Goal: Task Accomplishment & Management: Complete application form

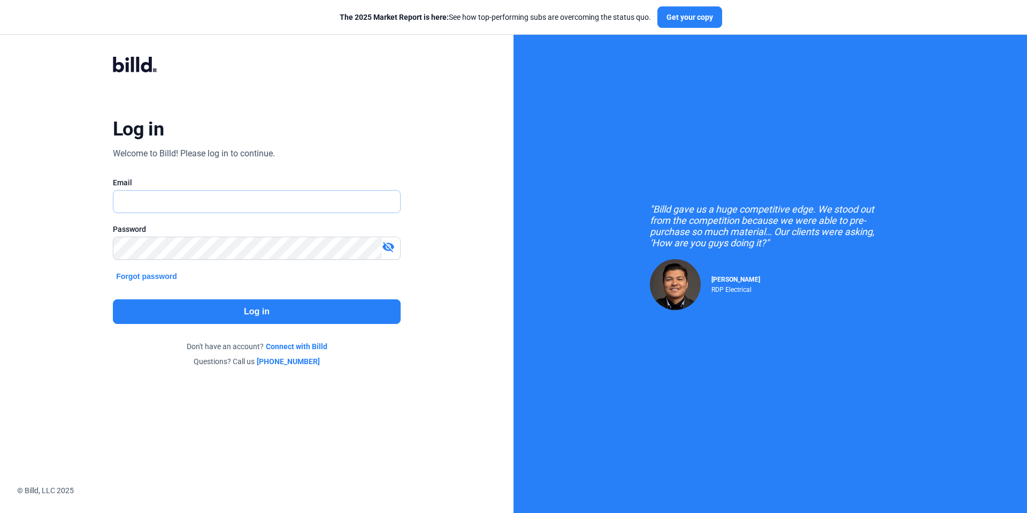
type input "[EMAIL_ADDRESS][DOMAIN_NAME]"
click at [263, 309] on button "Log in" at bounding box center [257, 311] width 288 height 25
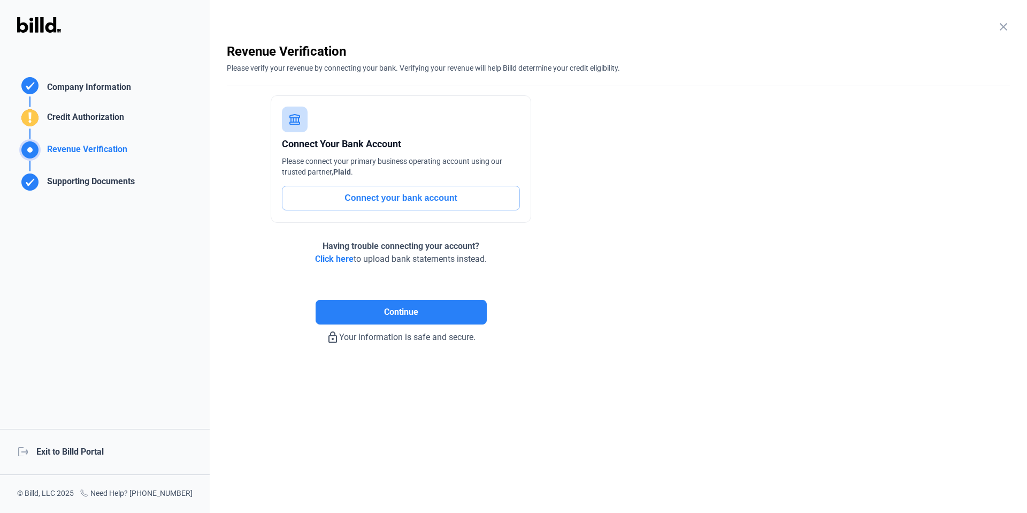
click at [89, 452] on div "logout Exit to Billd Portal" at bounding box center [105, 452] width 210 height 46
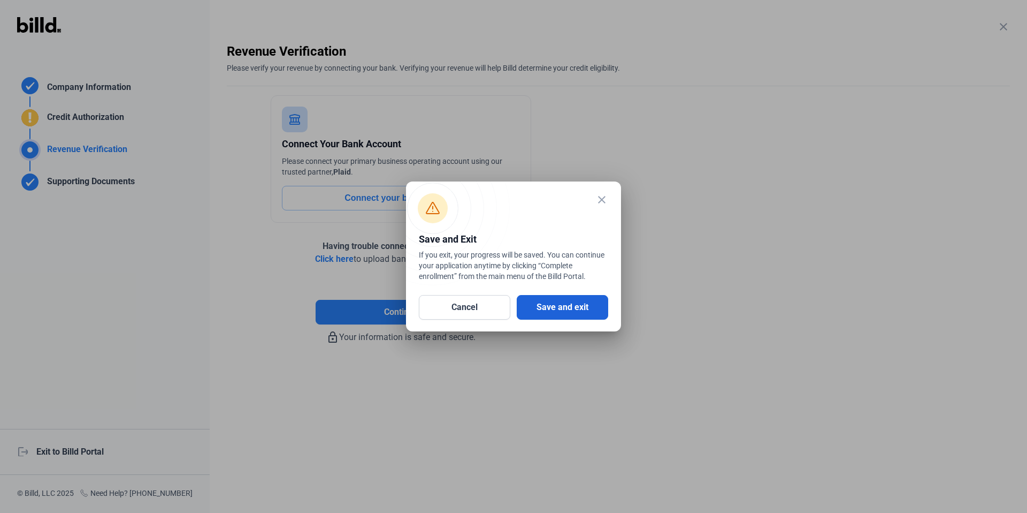
click at [585, 313] on button "Save and exit" at bounding box center [562, 307] width 91 height 25
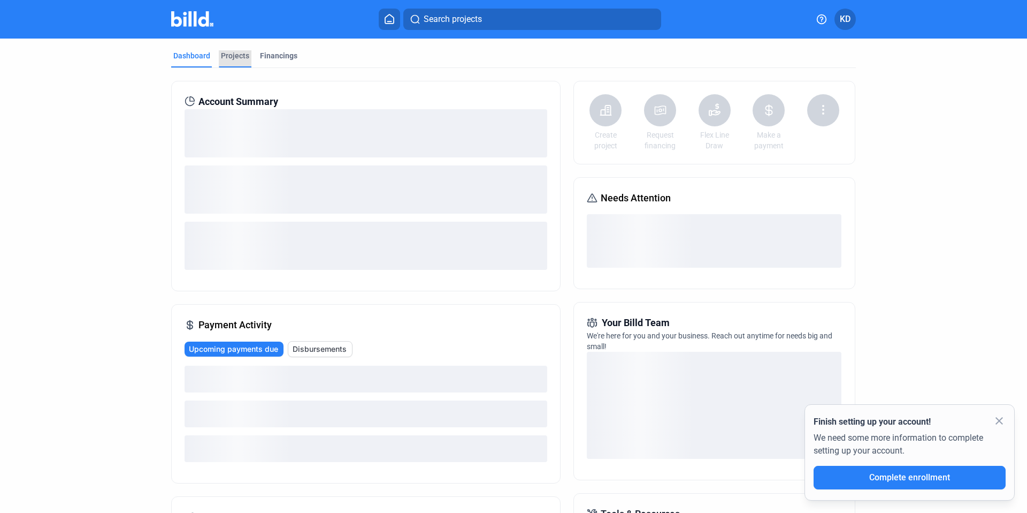
click at [234, 57] on div "Projects" at bounding box center [235, 55] width 28 height 11
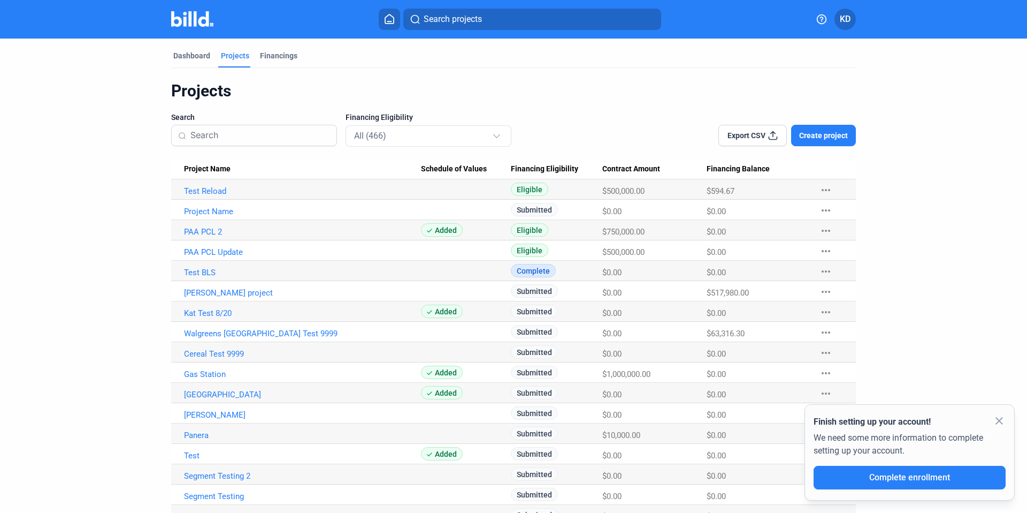
click at [841, 144] on button "Create project" at bounding box center [823, 135] width 65 height 21
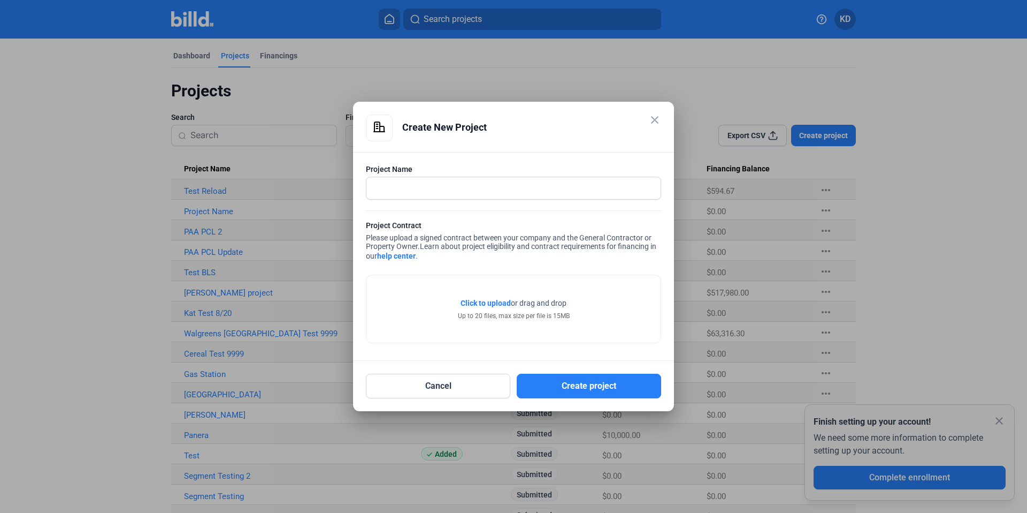
click at [423, 177] on div at bounding box center [513, 188] width 295 height 23
click at [426, 185] on input "text" at bounding box center [507, 188] width 282 height 22
type input "NJ Project Test"
click at [491, 303] on span "Click to upload" at bounding box center [486, 303] width 50 height 9
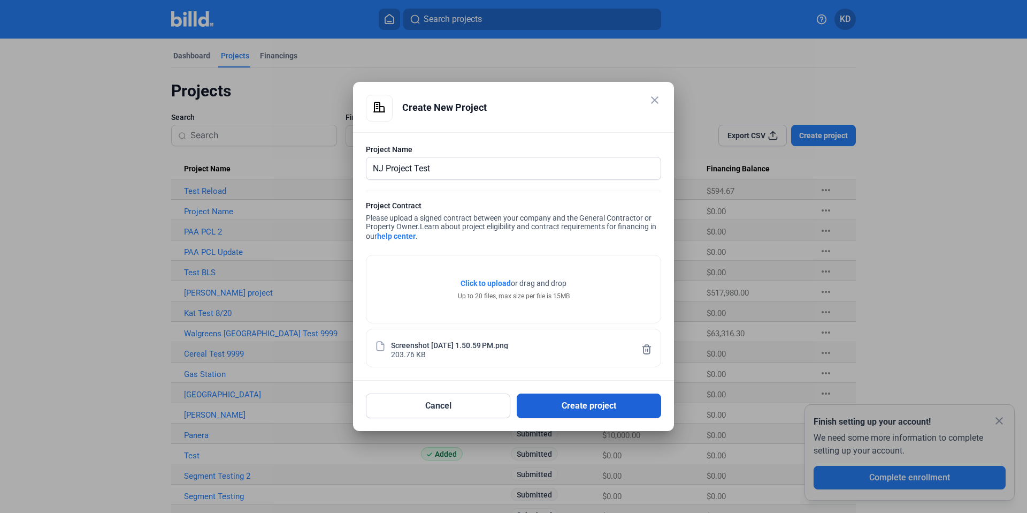
click at [597, 408] on button "Create project" at bounding box center [589, 405] width 144 height 25
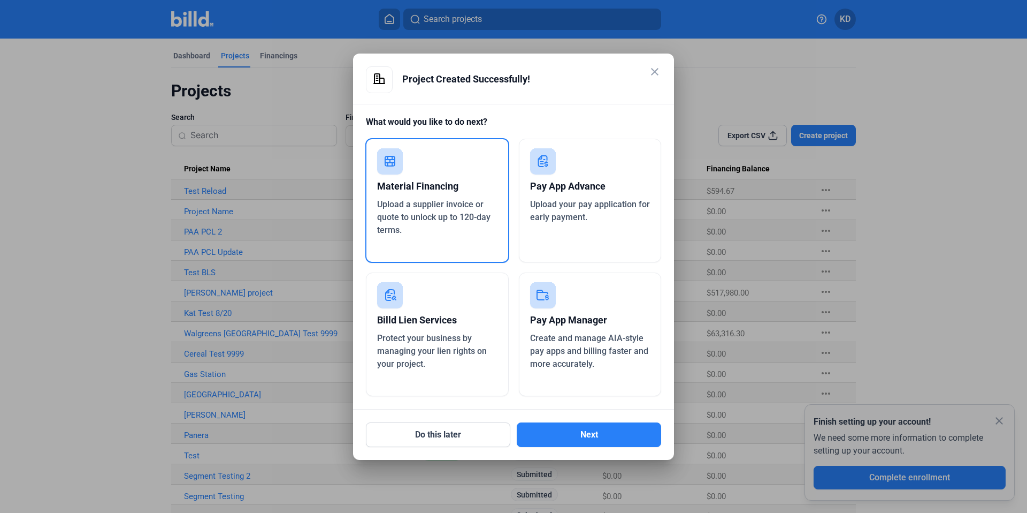
click at [430, 347] on span "Protect your business by managing your lien rights on your project." at bounding box center [432, 351] width 110 height 36
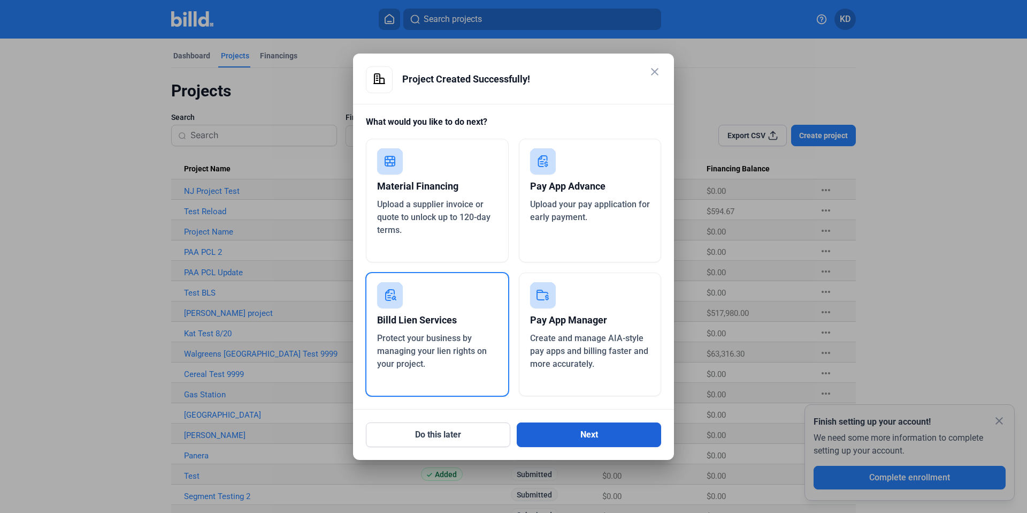
click at [597, 430] on button "Next" at bounding box center [589, 434] width 144 height 25
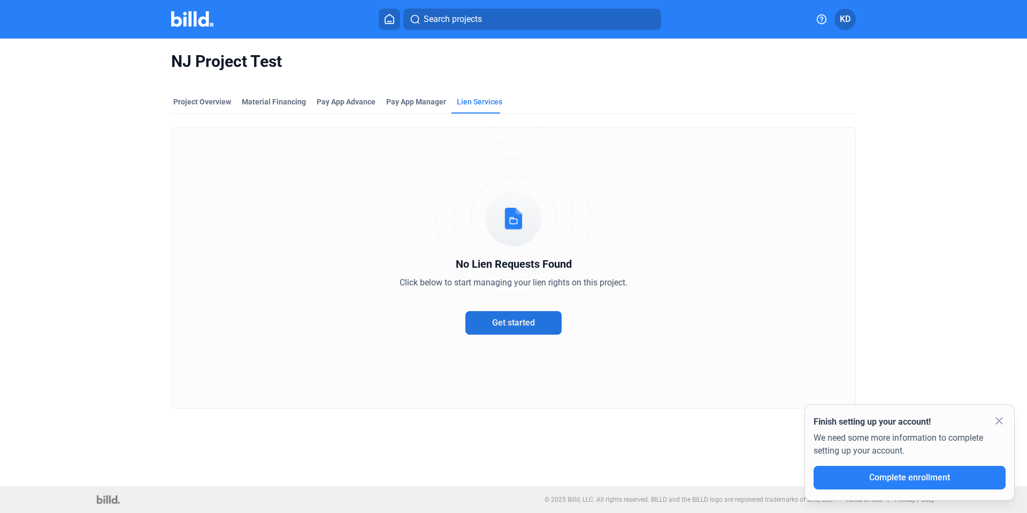
click at [528, 324] on span "Get started" at bounding box center [513, 322] width 43 height 10
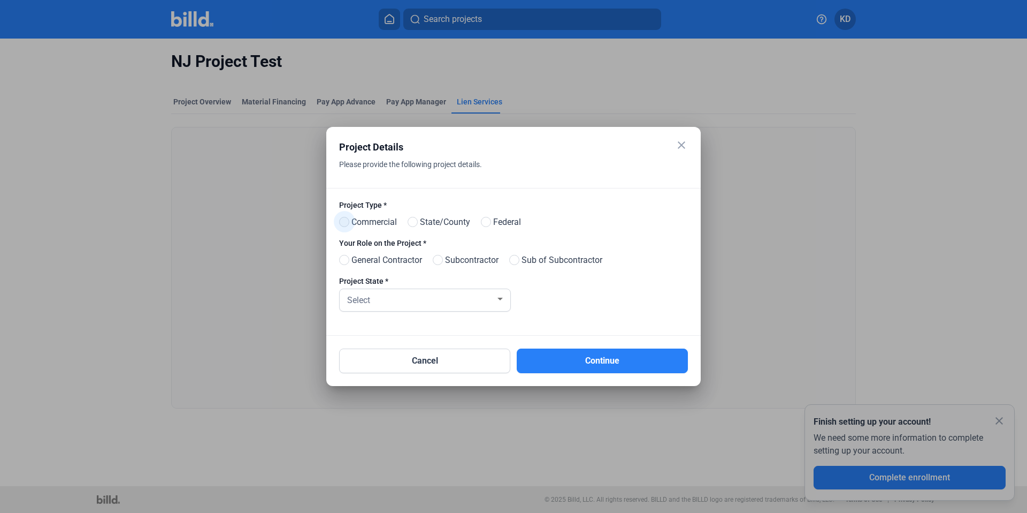
click at [347, 225] on span at bounding box center [344, 222] width 10 height 10
click at [347, 225] on input "Commercial" at bounding box center [343, 222] width 8 height 8
radio input "true"
click at [443, 261] on span at bounding box center [438, 260] width 10 height 10
click at [441, 261] on input "Subcontractor" at bounding box center [437, 260] width 8 height 8
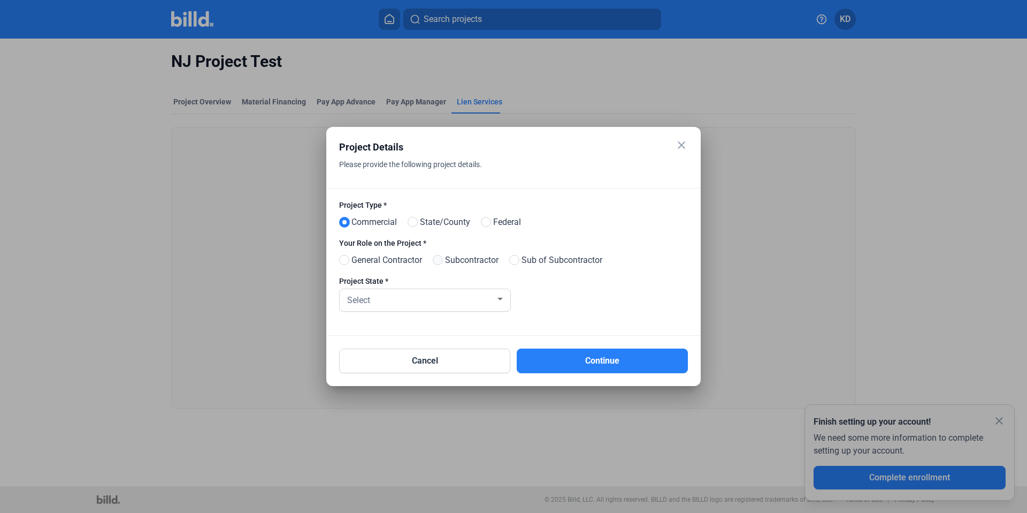
radio input "true"
click at [446, 303] on div "Select" at bounding box center [420, 299] width 150 height 15
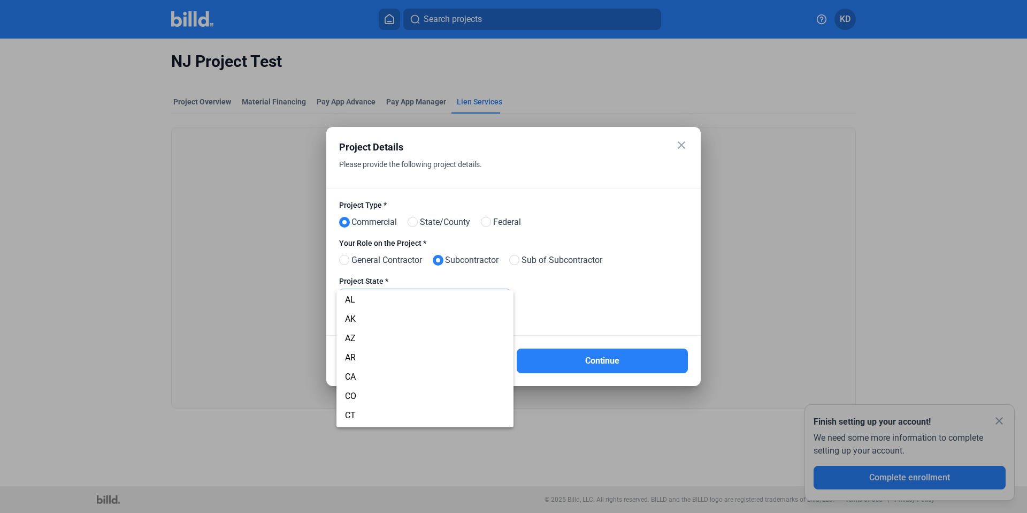
scroll to position [460, 0]
click at [362, 411] on span "NJ" at bounding box center [425, 417] width 160 height 19
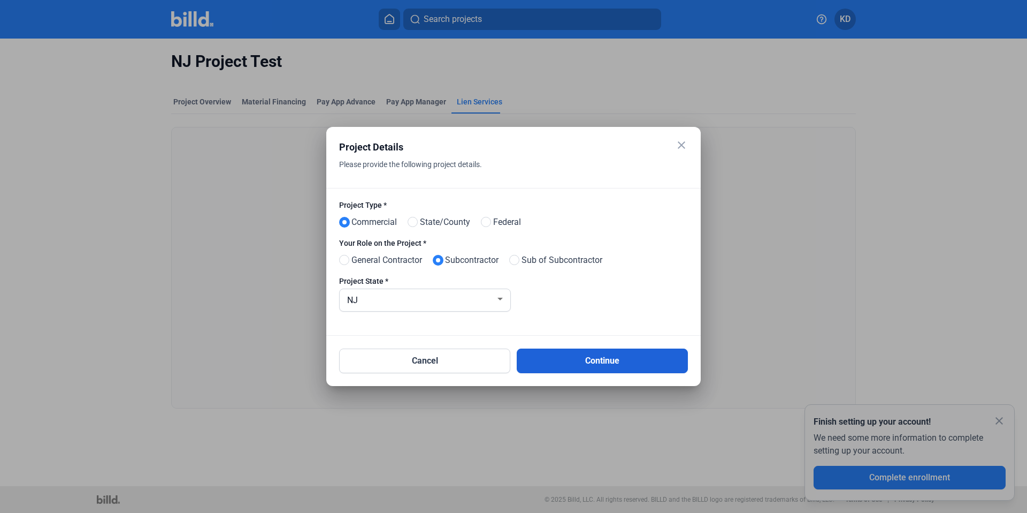
click at [624, 359] on button "Continue" at bounding box center [602, 360] width 171 height 25
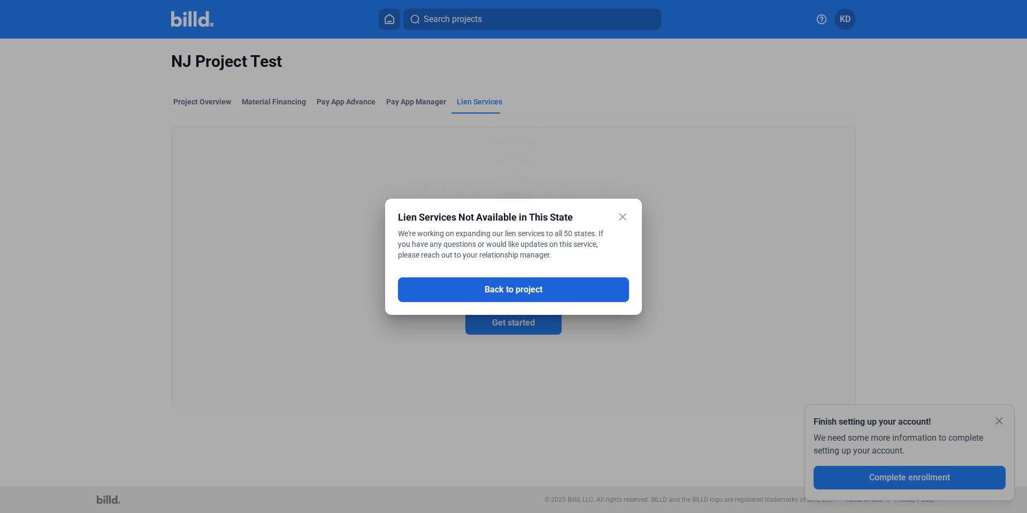
click at [551, 286] on button "Back to project" at bounding box center [513, 289] width 231 height 25
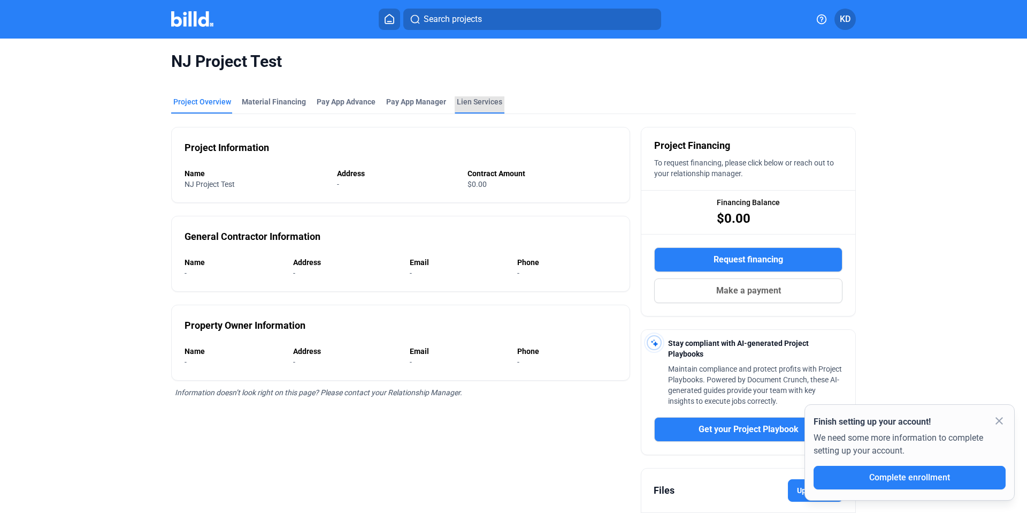
click at [473, 102] on div "Lien Services" at bounding box center [479, 101] width 45 height 11
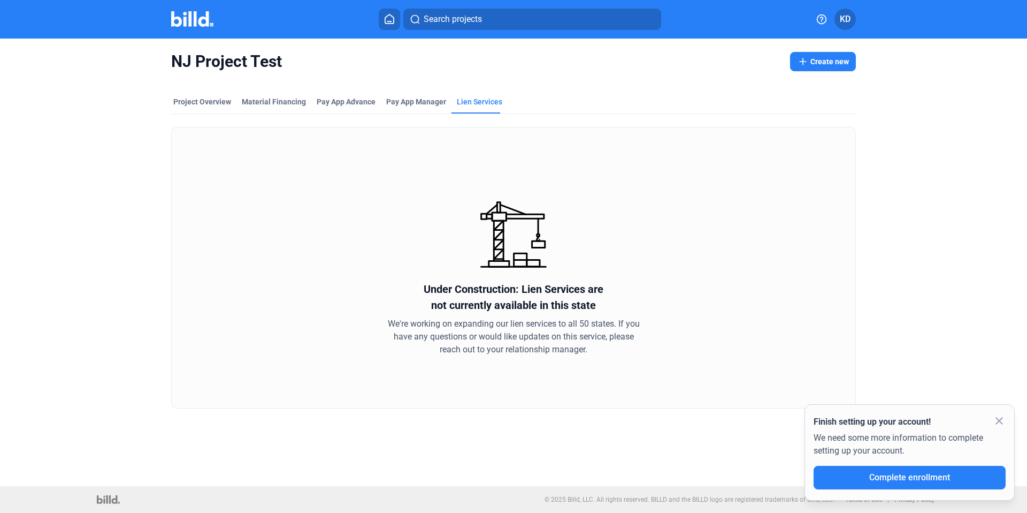
click at [1004, 422] on mat-icon "close" at bounding box center [999, 420] width 13 height 13
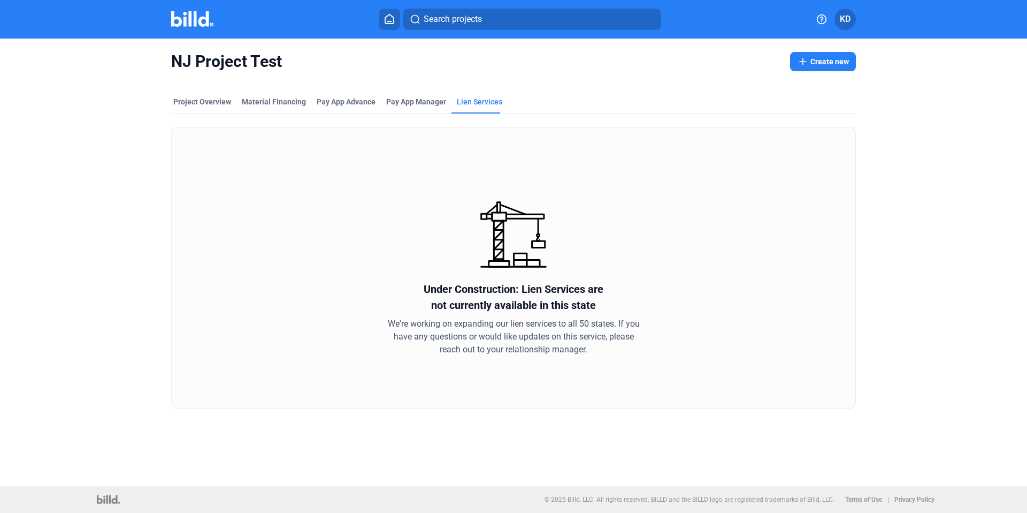
click at [842, 60] on button "Create new" at bounding box center [823, 61] width 66 height 19
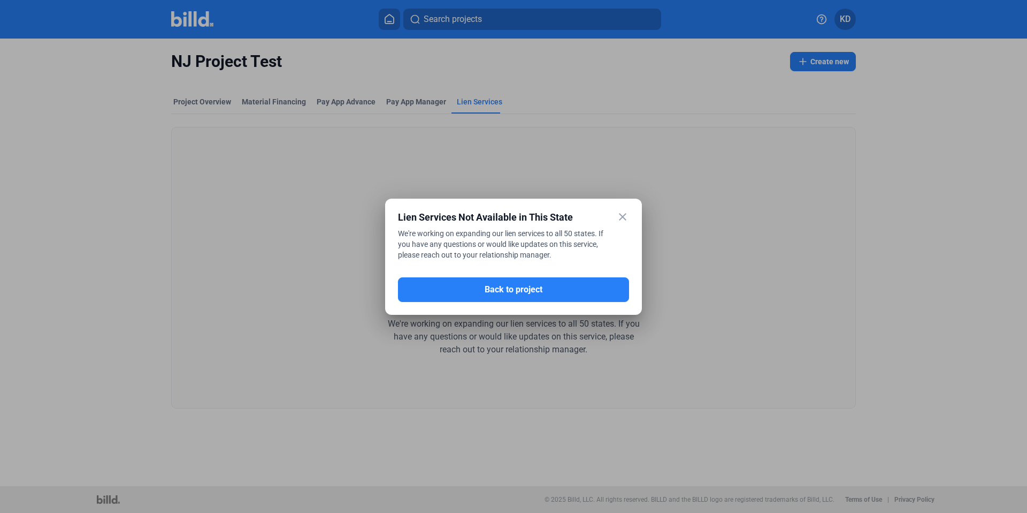
click at [623, 213] on mat-icon "close" at bounding box center [622, 216] width 13 height 13
